Goal: Transaction & Acquisition: Purchase product/service

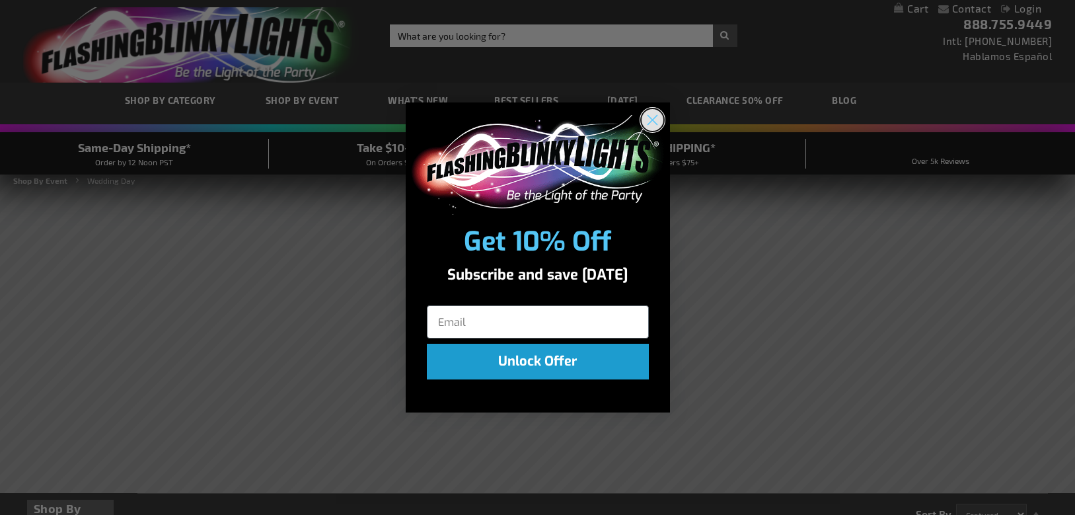
click at [647, 121] on circle "Close dialog" at bounding box center [652, 120] width 22 height 22
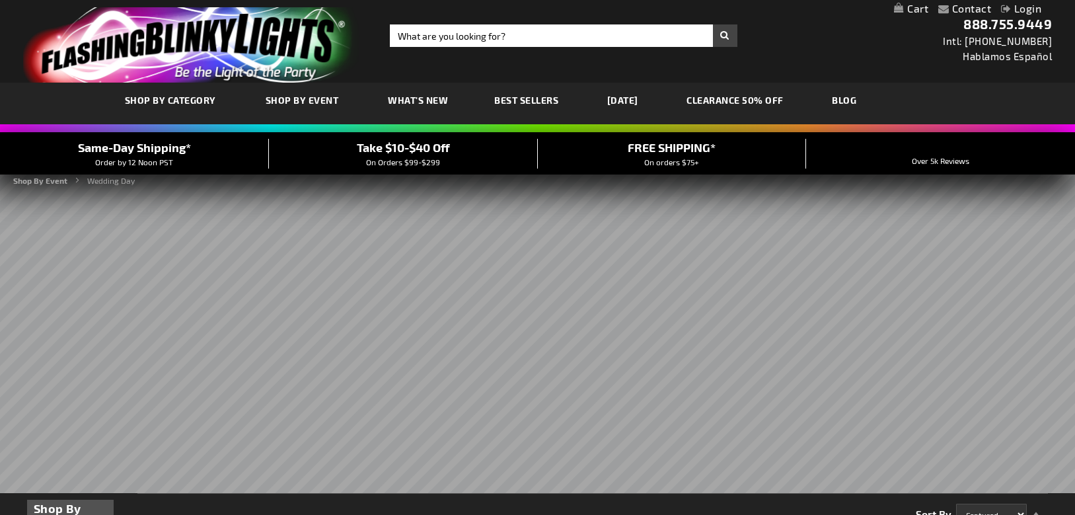
click at [545, 101] on span "Best Sellers" at bounding box center [526, 100] width 64 height 11
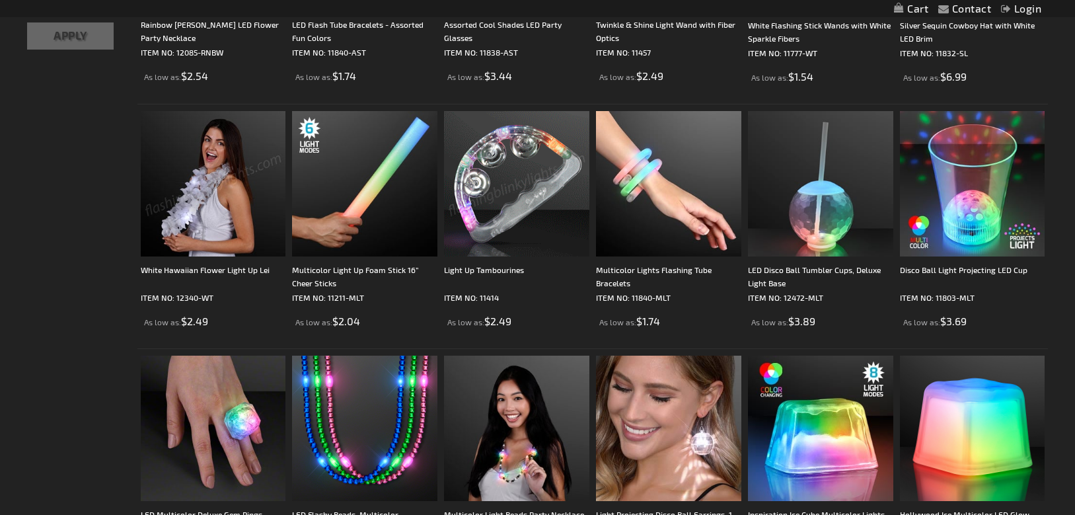
scroll to position [566, 0]
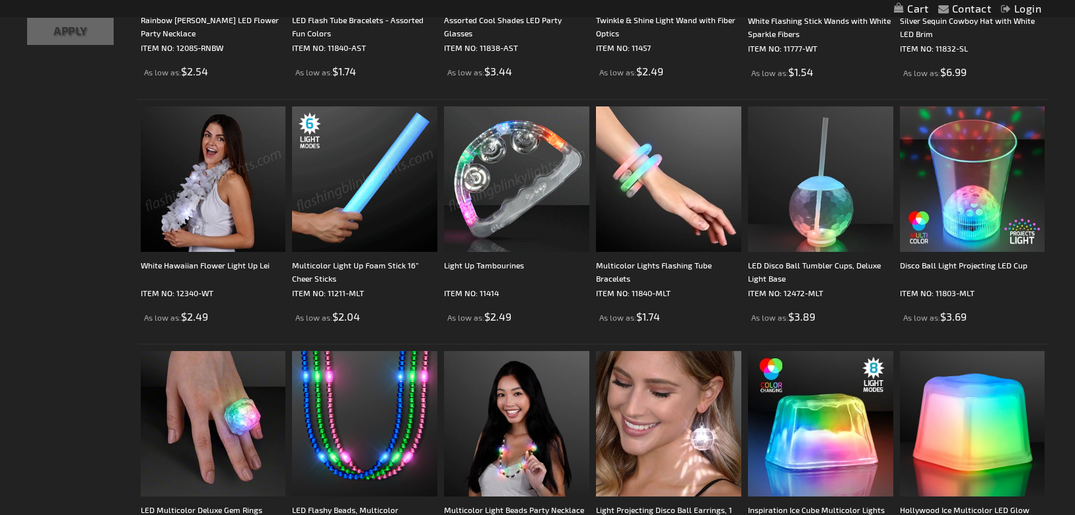
click at [358, 220] on img at bounding box center [364, 178] width 145 height 145
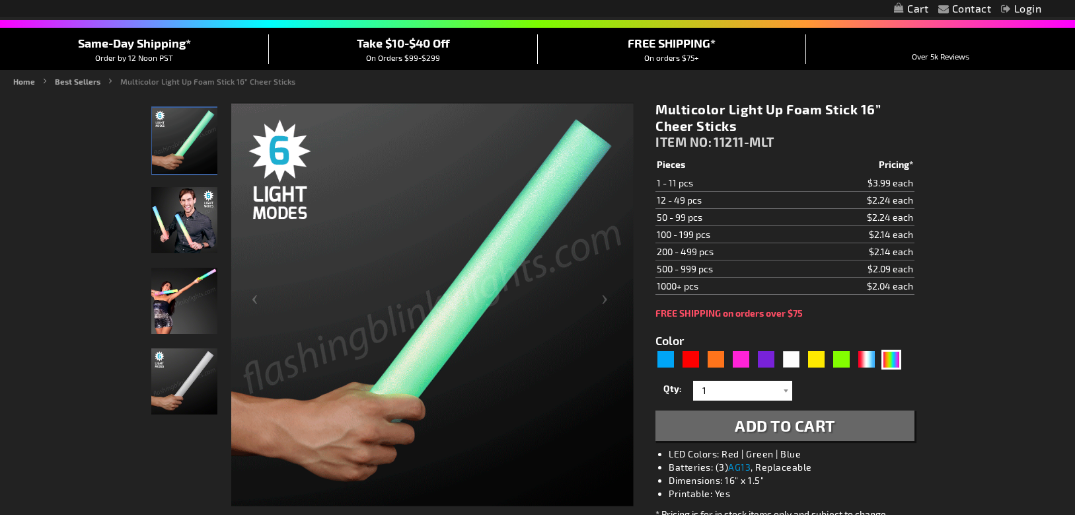
scroll to position [107, 0]
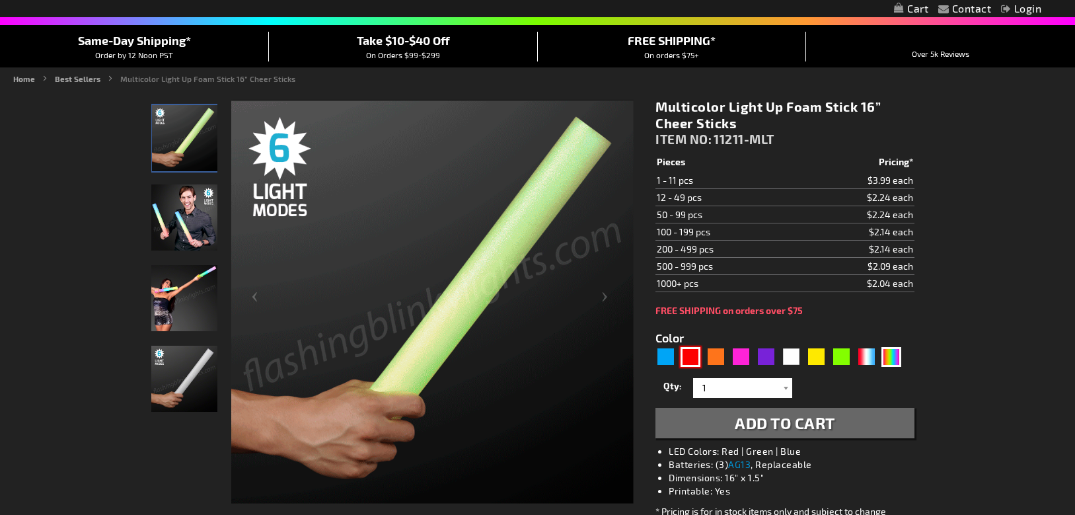
click at [696, 357] on div "Red" at bounding box center [691, 357] width 20 height 20
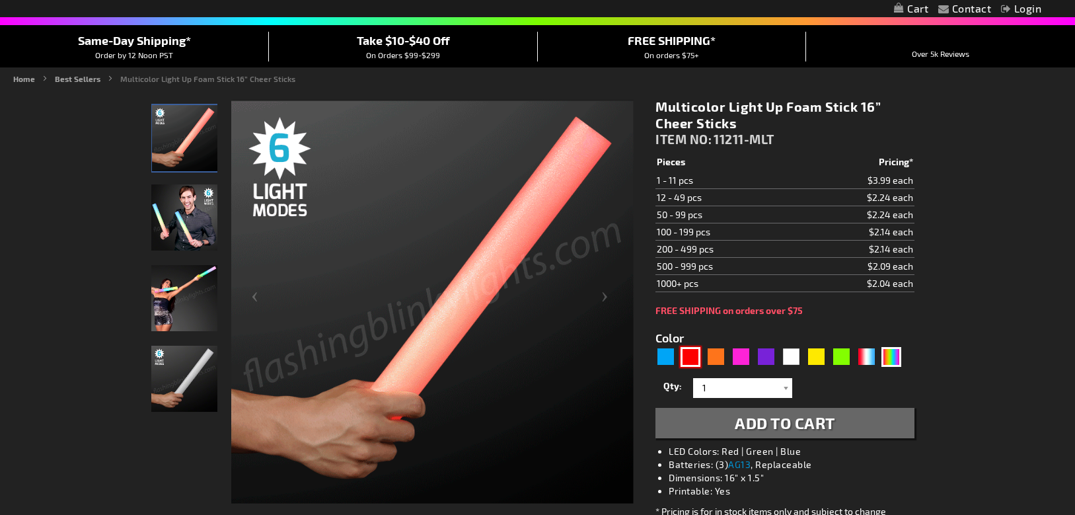
type input "5641"
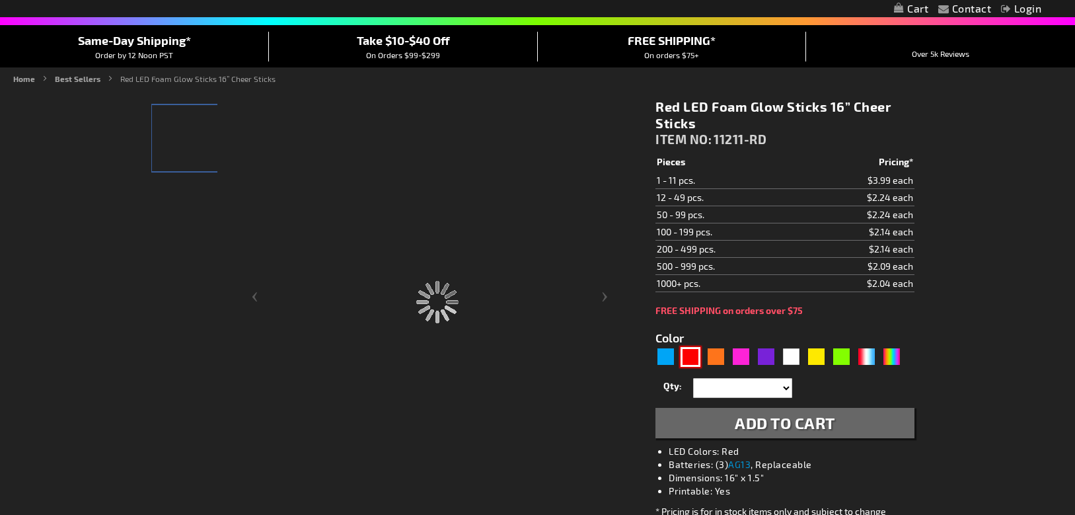
type input "11211-RD"
type input "Customize - Red LED Foam Glow Sticks 16&rdquo; Cheer Sticks - ITEM NO: 11211-RD"
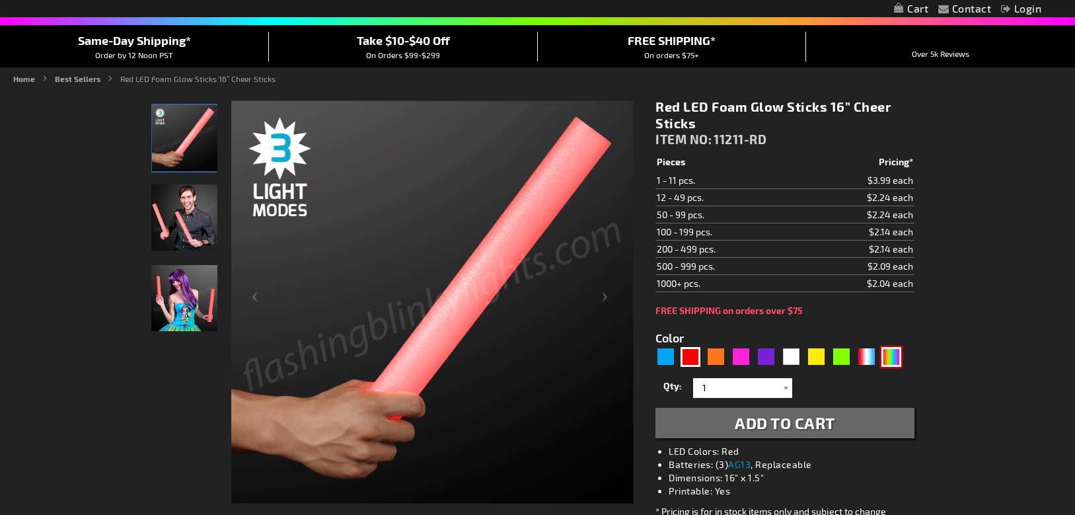
click at [894, 364] on div "Multicolor" at bounding box center [892, 357] width 20 height 20
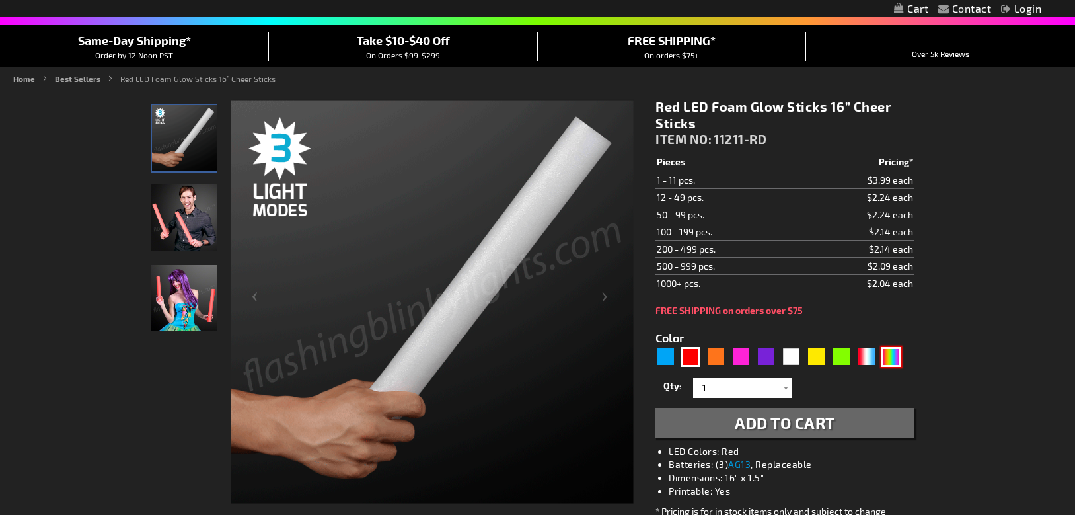
type input "5659"
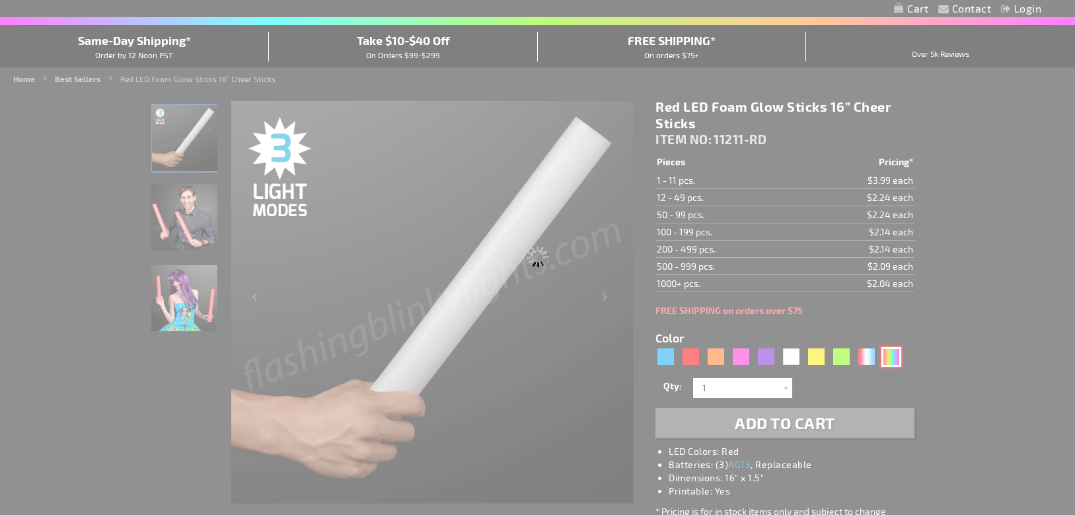
type input "11211-MLT"
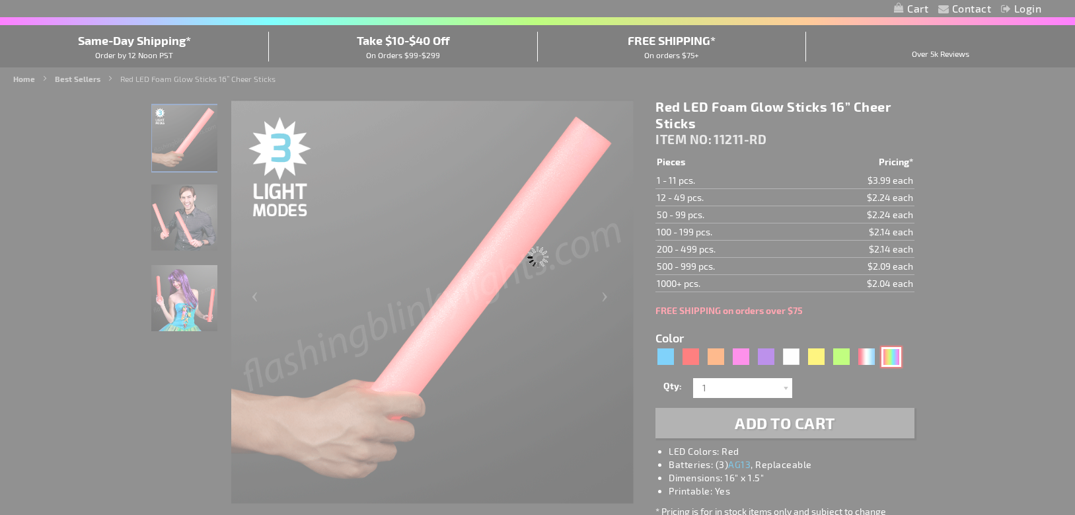
type input "Customize - Multicolor Light Up Foam Stick 16&rdquo; Cheer Sticks - ITEM NO: 11…"
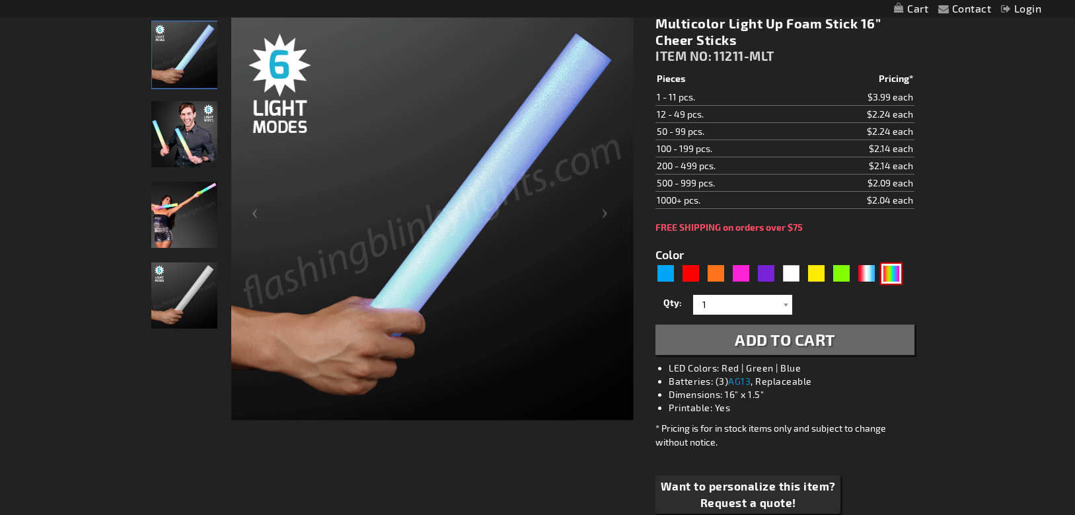
scroll to position [194, 0]
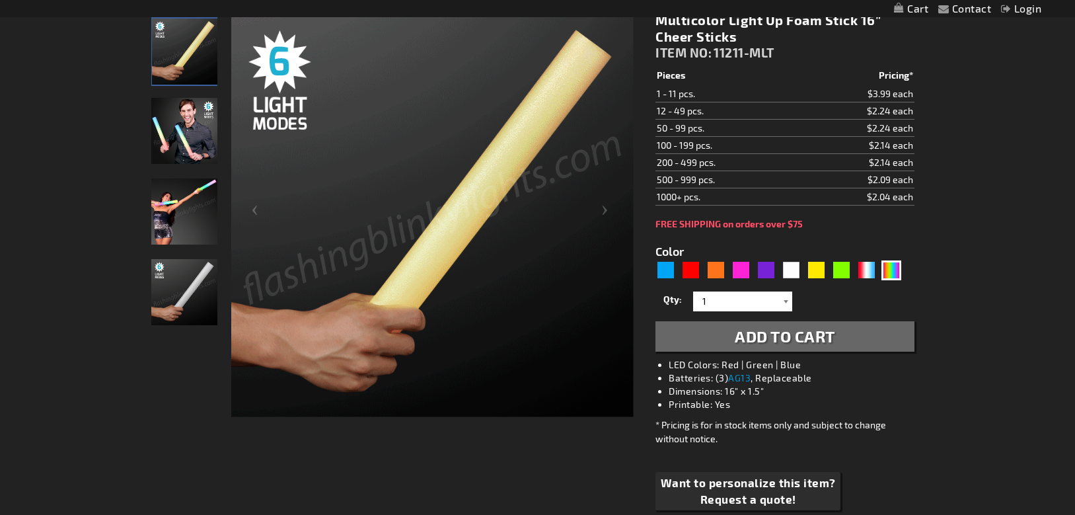
click at [781, 299] on div at bounding box center [785, 301] width 13 height 20
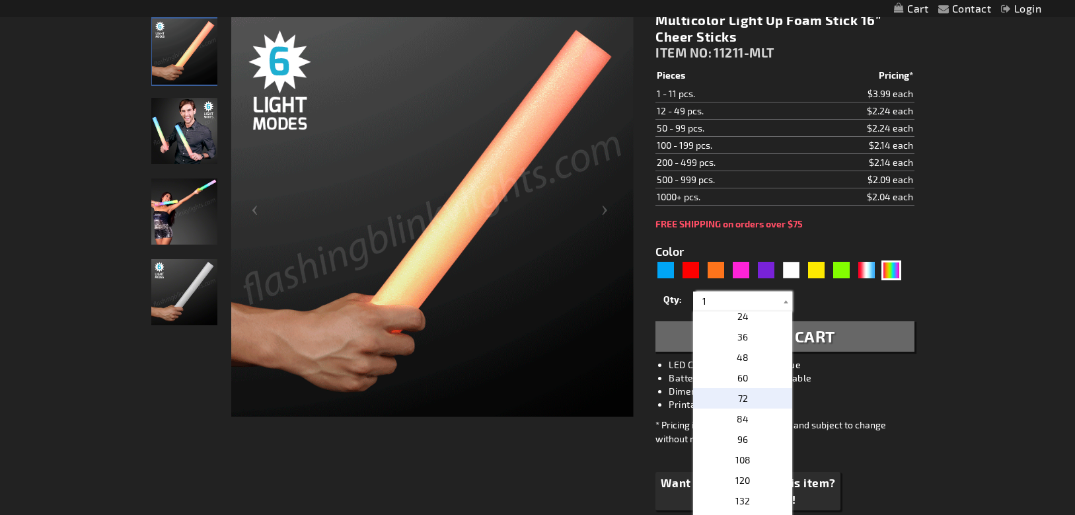
scroll to position [255, 0]
click at [754, 370] on p "60" at bounding box center [742, 374] width 99 height 20
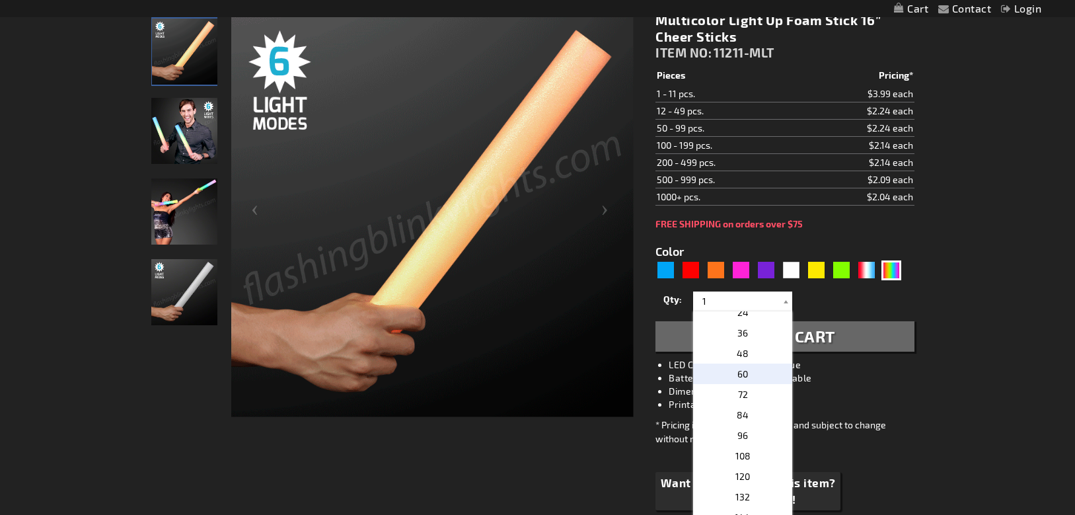
type input "60"
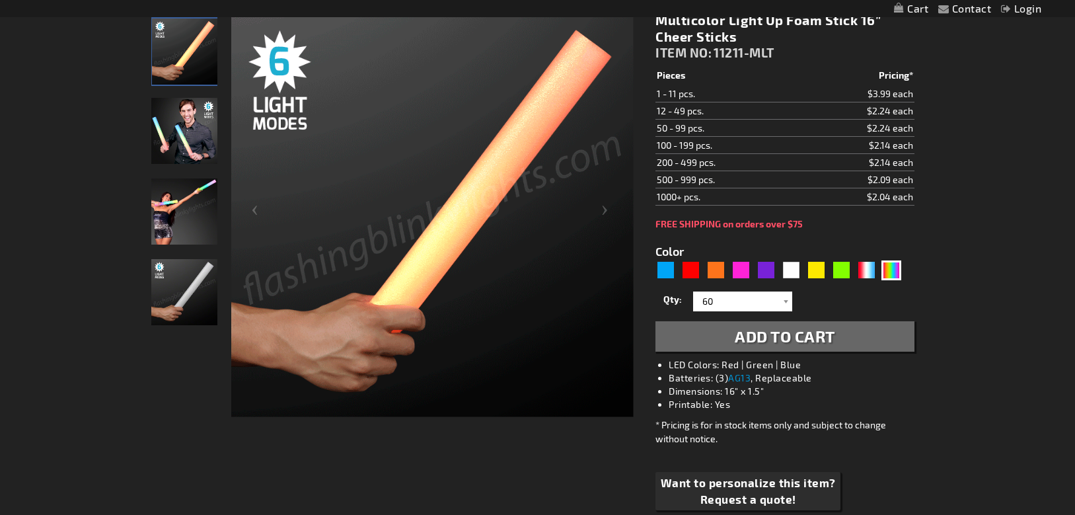
click at [753, 335] on span "Add to Cart" at bounding box center [785, 336] width 100 height 19
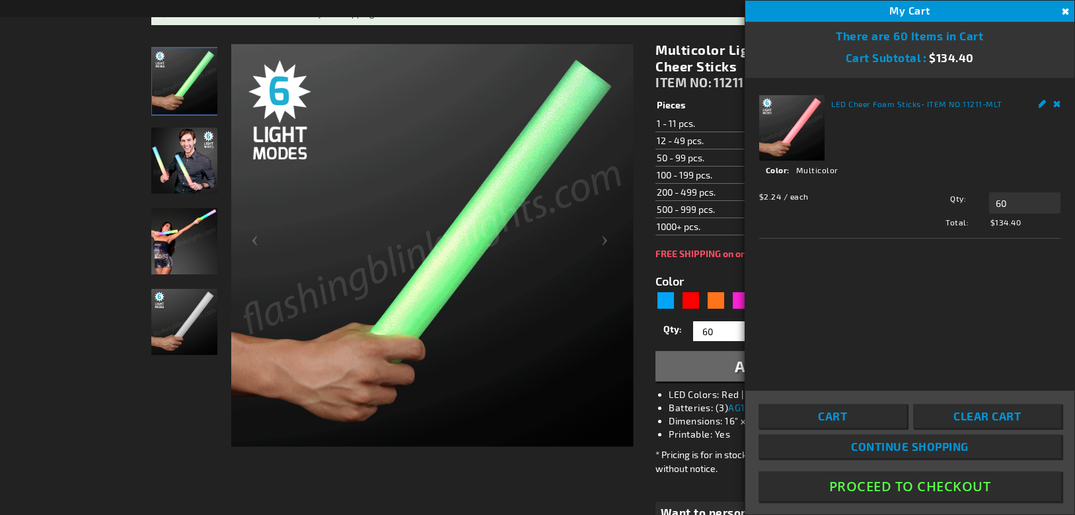
click at [1070, 13] on button "Close" at bounding box center [1065, 12] width 15 height 15
